Goal: Information Seeking & Learning: Learn about a topic

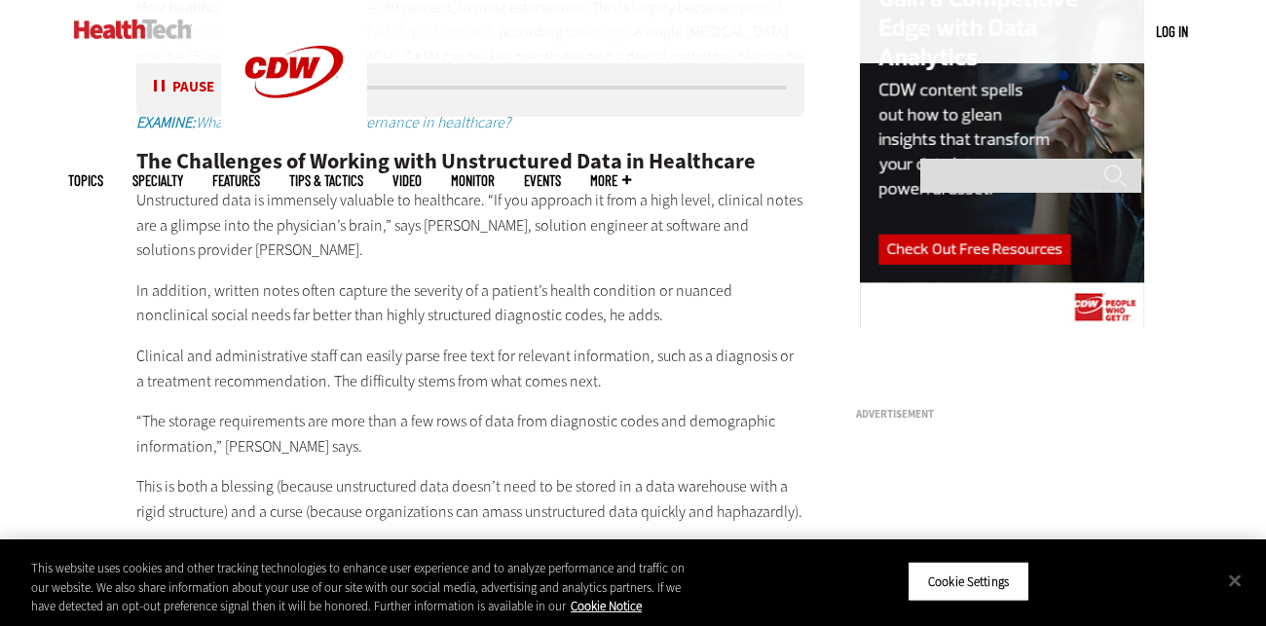
scroll to position [1953, 0]
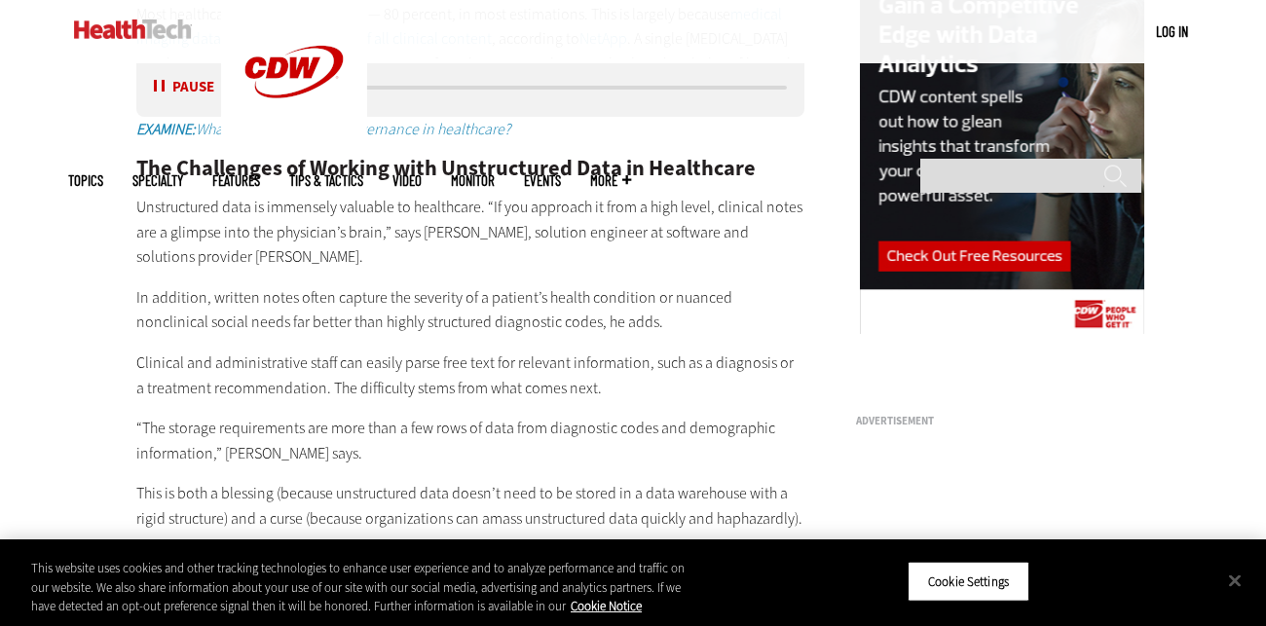
click at [167, 90] on button "Pause" at bounding box center [184, 88] width 60 height 15
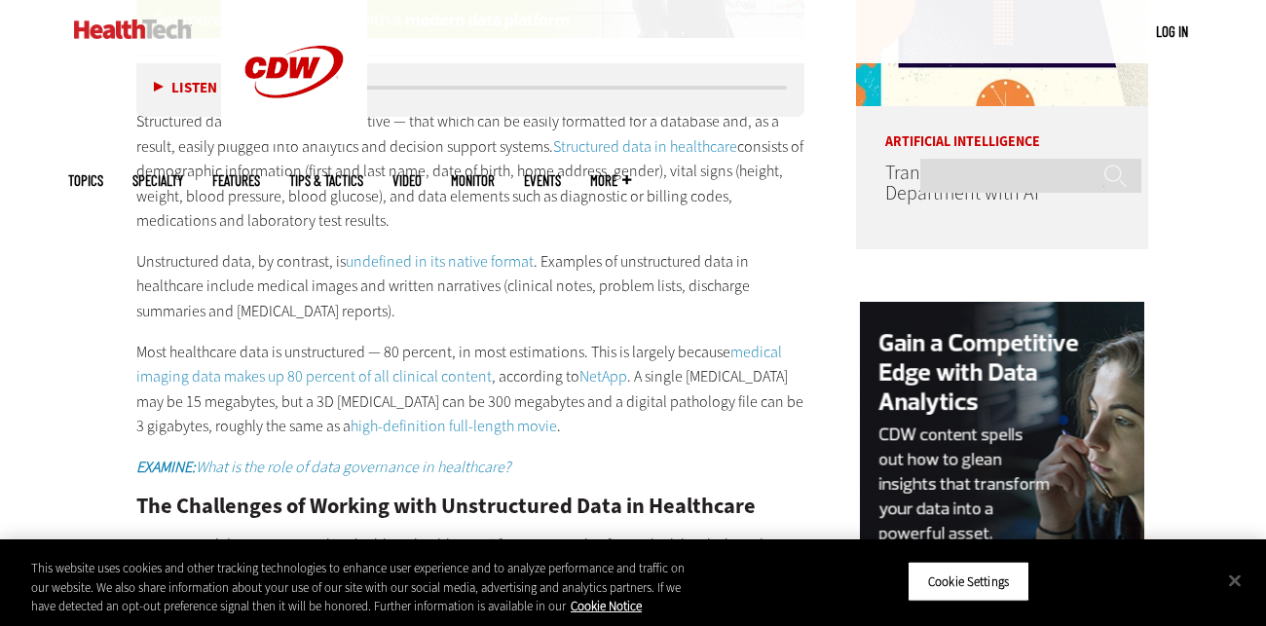
scroll to position [1613, 0]
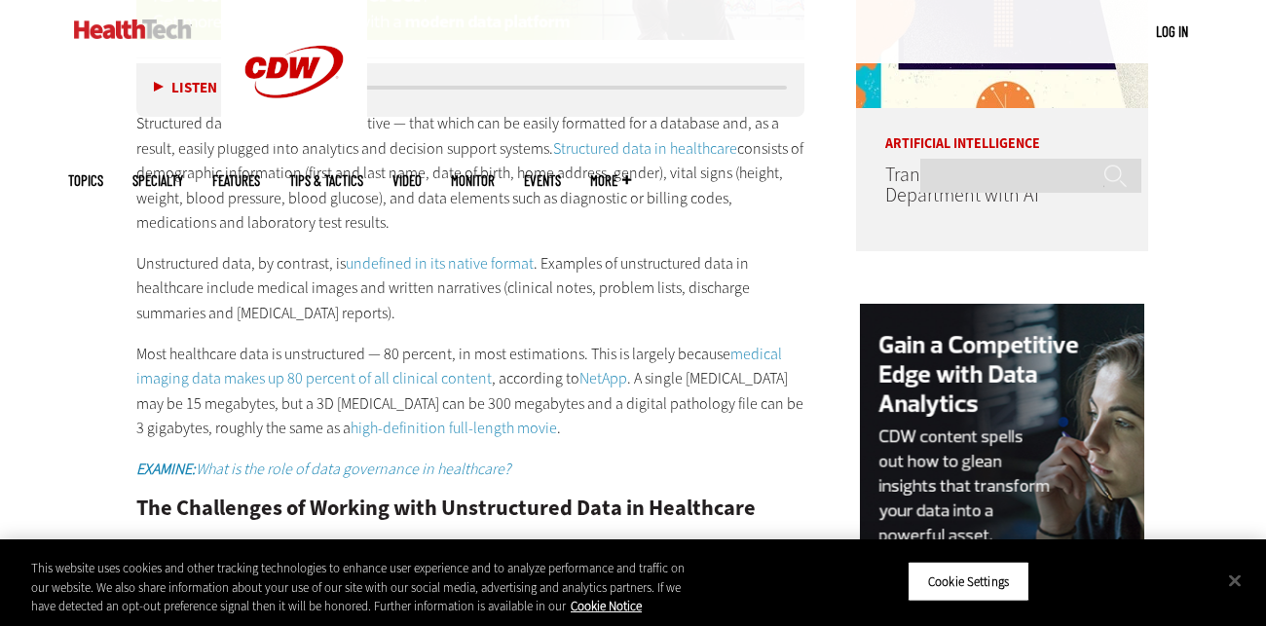
click at [160, 92] on button "Listen" at bounding box center [185, 88] width 63 height 15
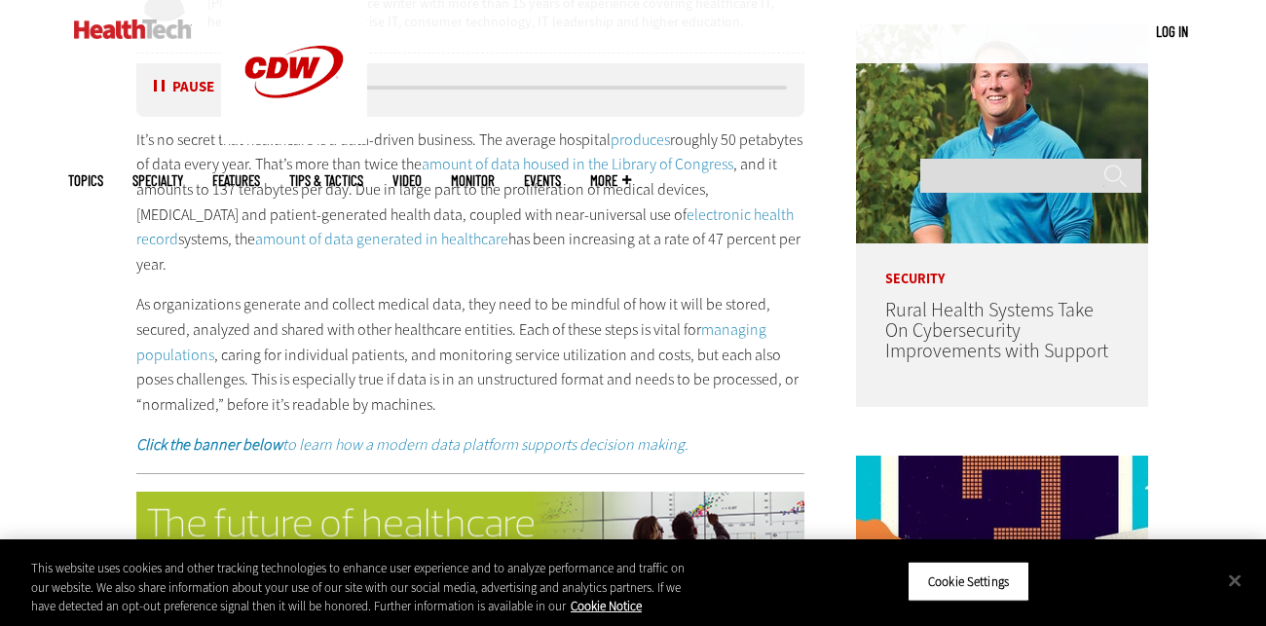
scroll to position [1042, 0]
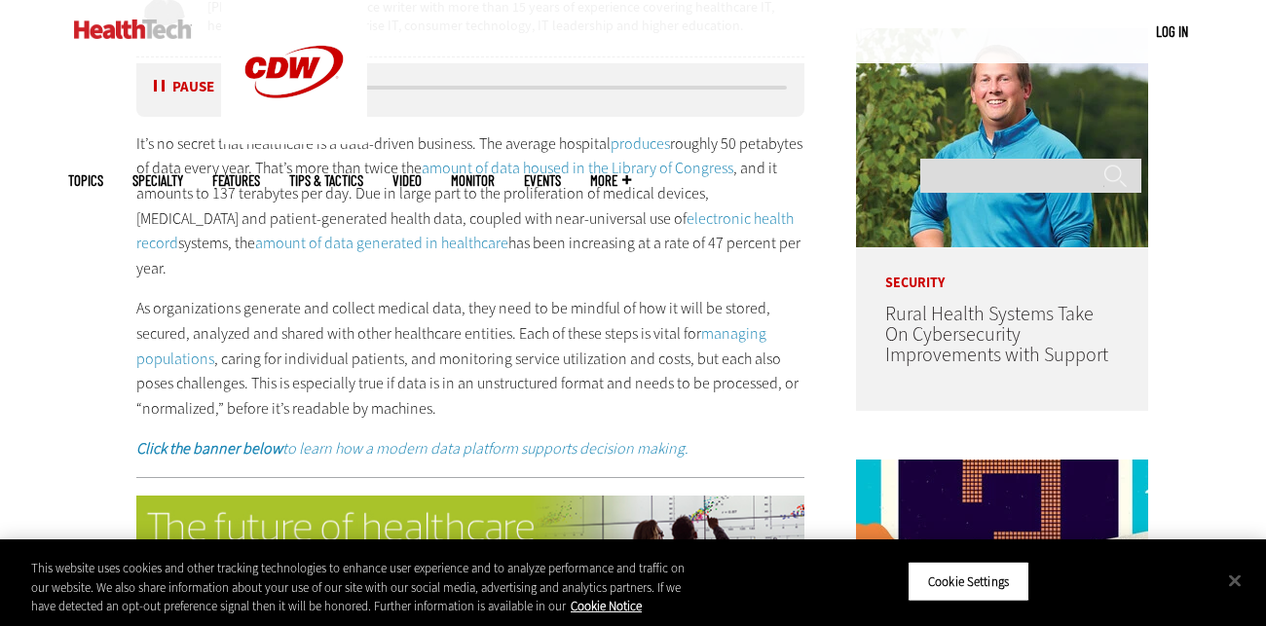
click at [733, 352] on p "As organizations generate and collect medical data, they need to be mindful of …" at bounding box center [470, 358] width 668 height 125
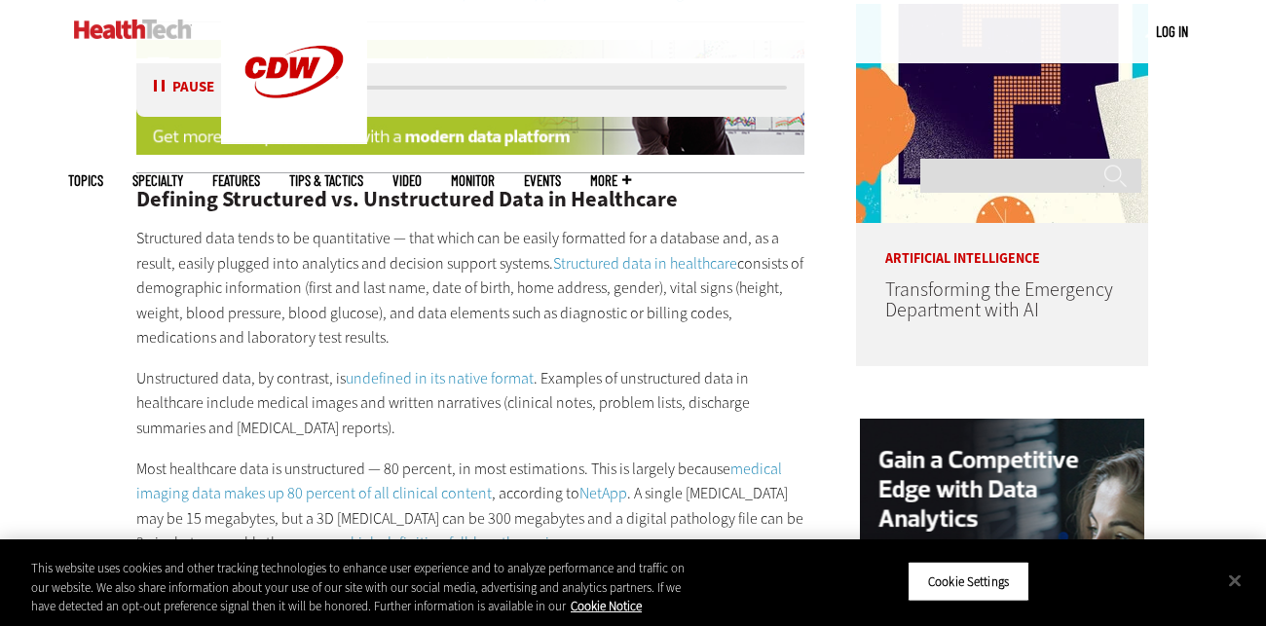
scroll to position [1504, 0]
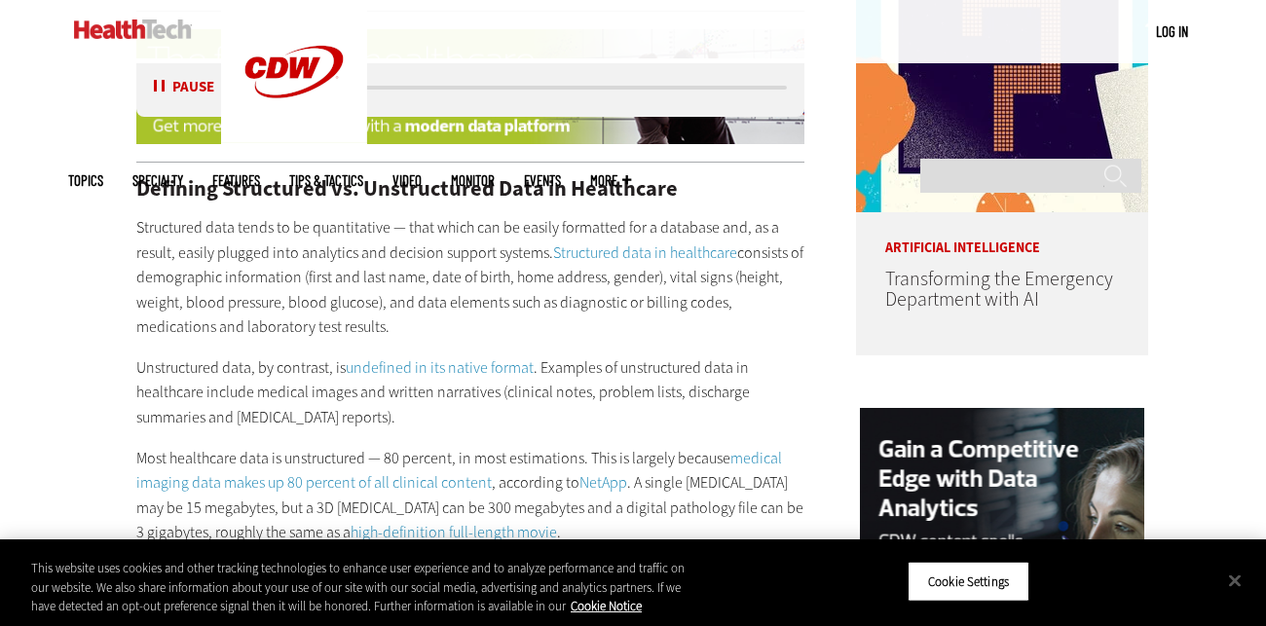
click at [727, 315] on div "Defining Structured vs. Unstructured Data in Healthcare Structured data tends t…" at bounding box center [470, 577] width 668 height 798
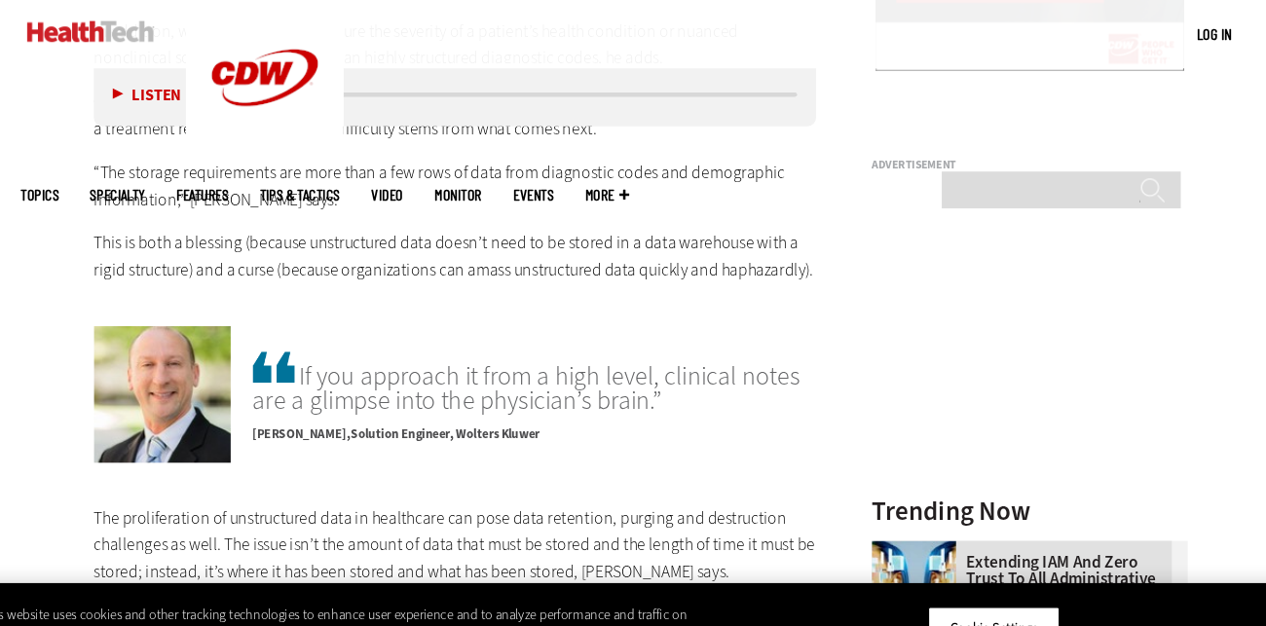
scroll to position [2219, 0]
